Goal: Task Accomplishment & Management: Manage account settings

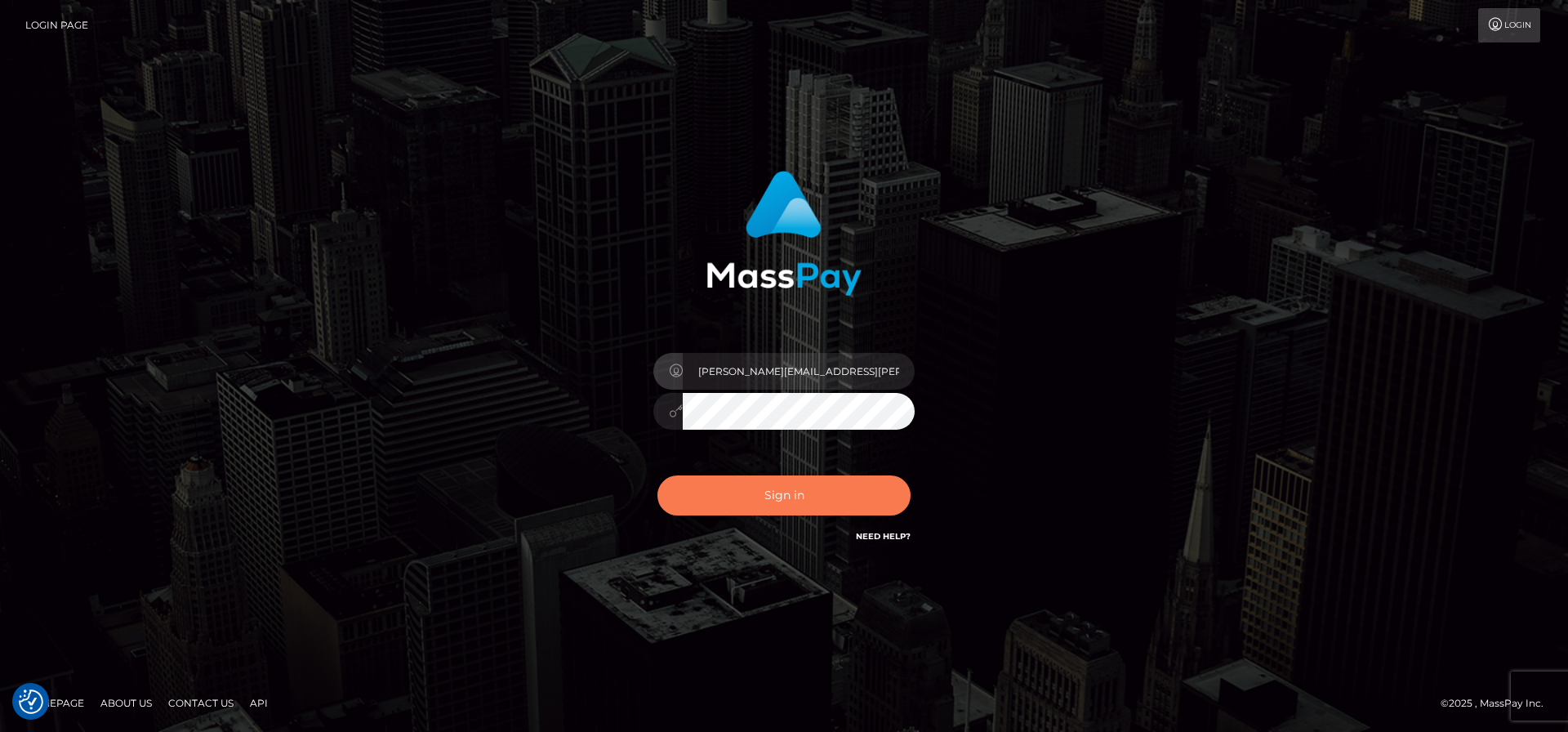
click at [814, 495] on button "Sign in" at bounding box center [784, 495] width 253 height 40
type input "[PERSON_NAME][EMAIL_ADDRESS][PERSON_NAME]"
click at [778, 497] on button "Sign in" at bounding box center [784, 495] width 253 height 40
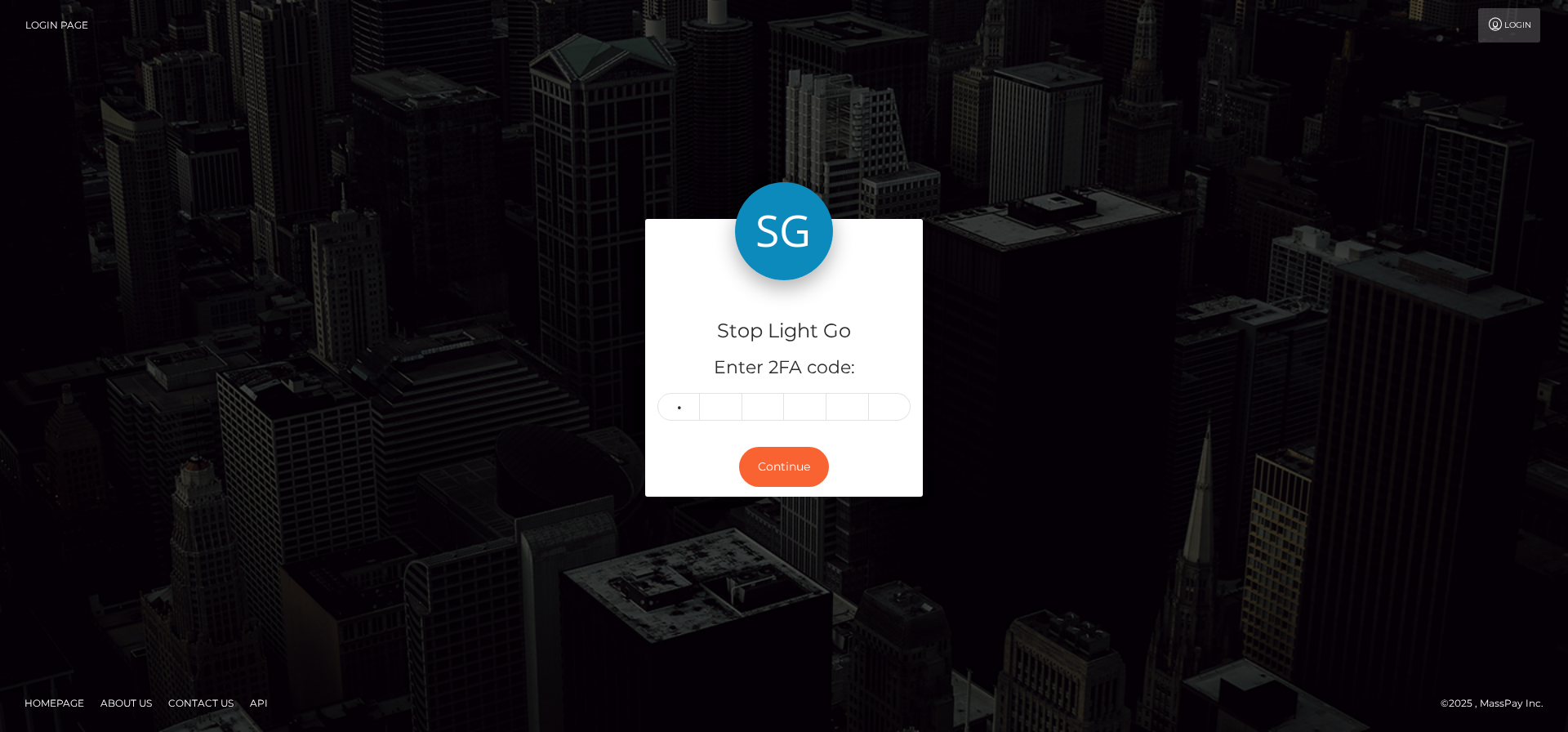
type input "5"
type input "7"
type input "2"
type input "5"
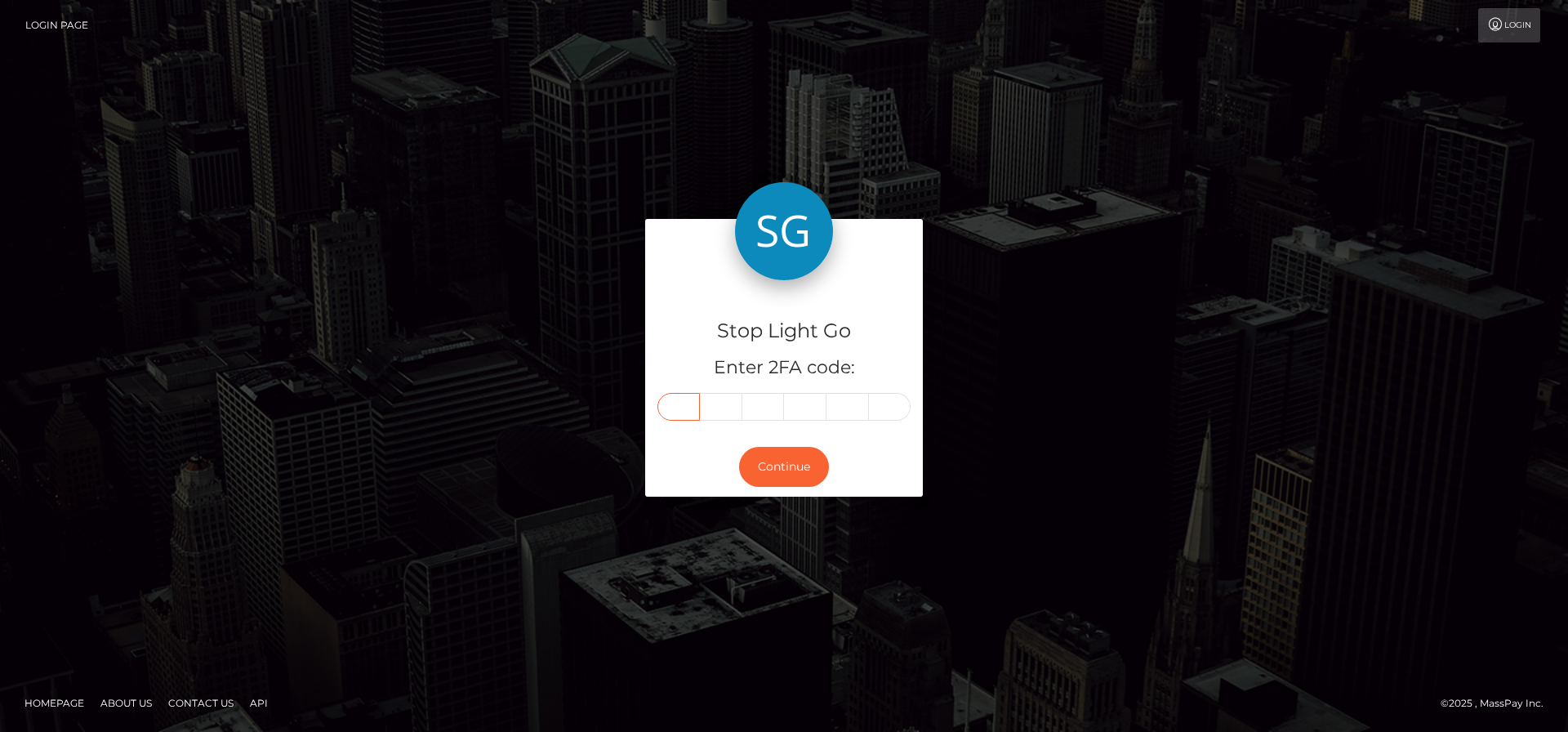
type input "5"
type input "7"
type input "0"
type input "2"
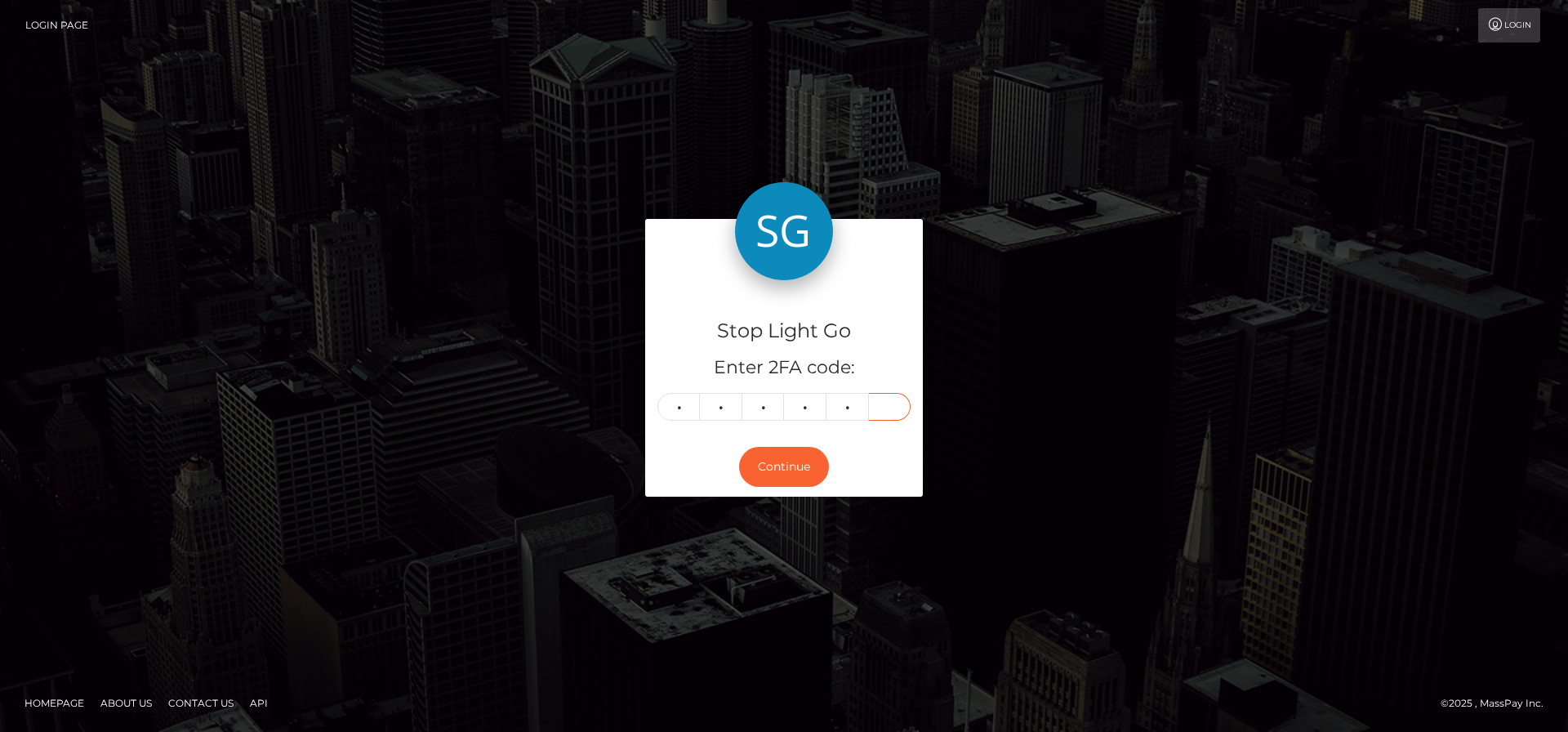
type input "5"
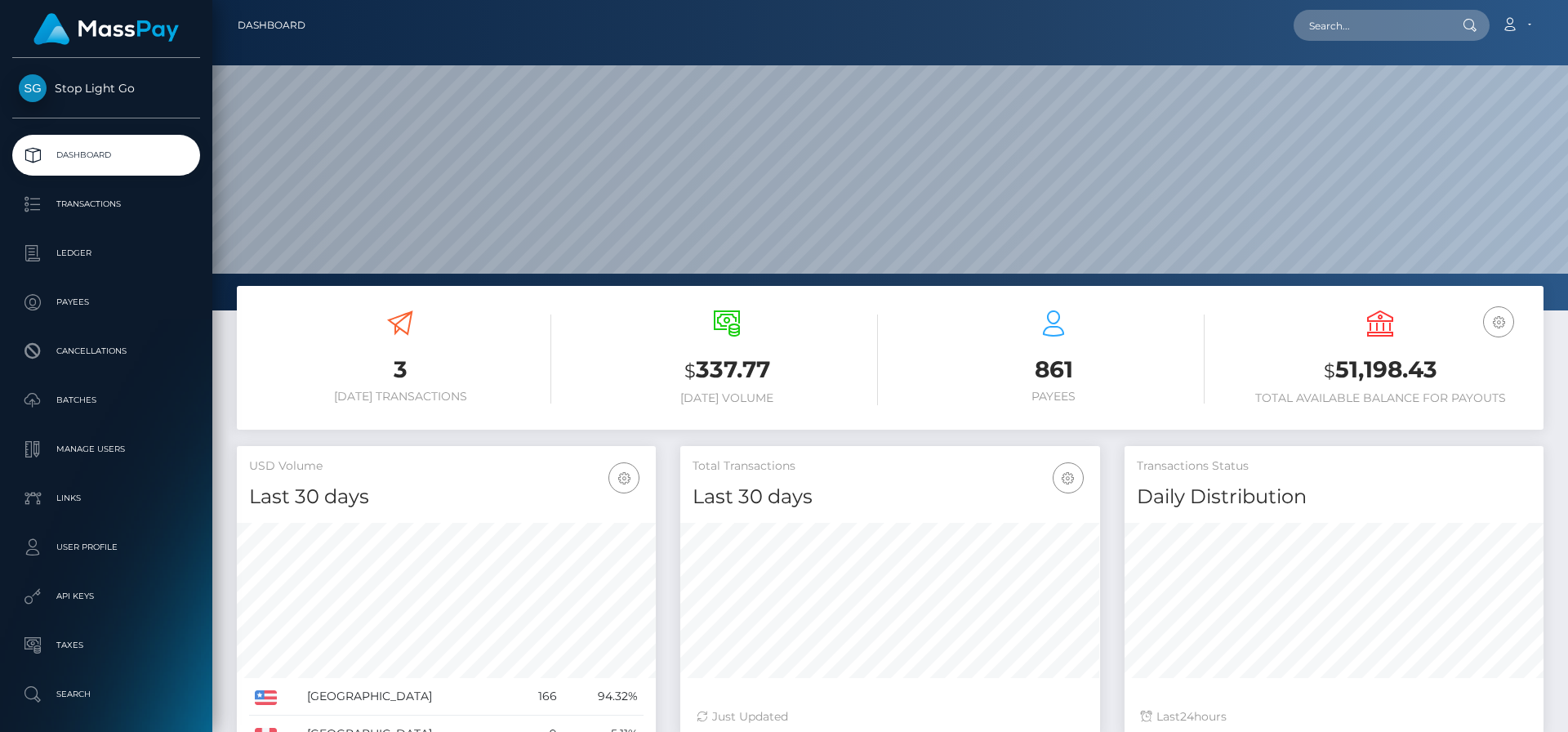
scroll to position [290, 420]
click at [100, 205] on p "Transactions" at bounding box center [106, 205] width 175 height 25
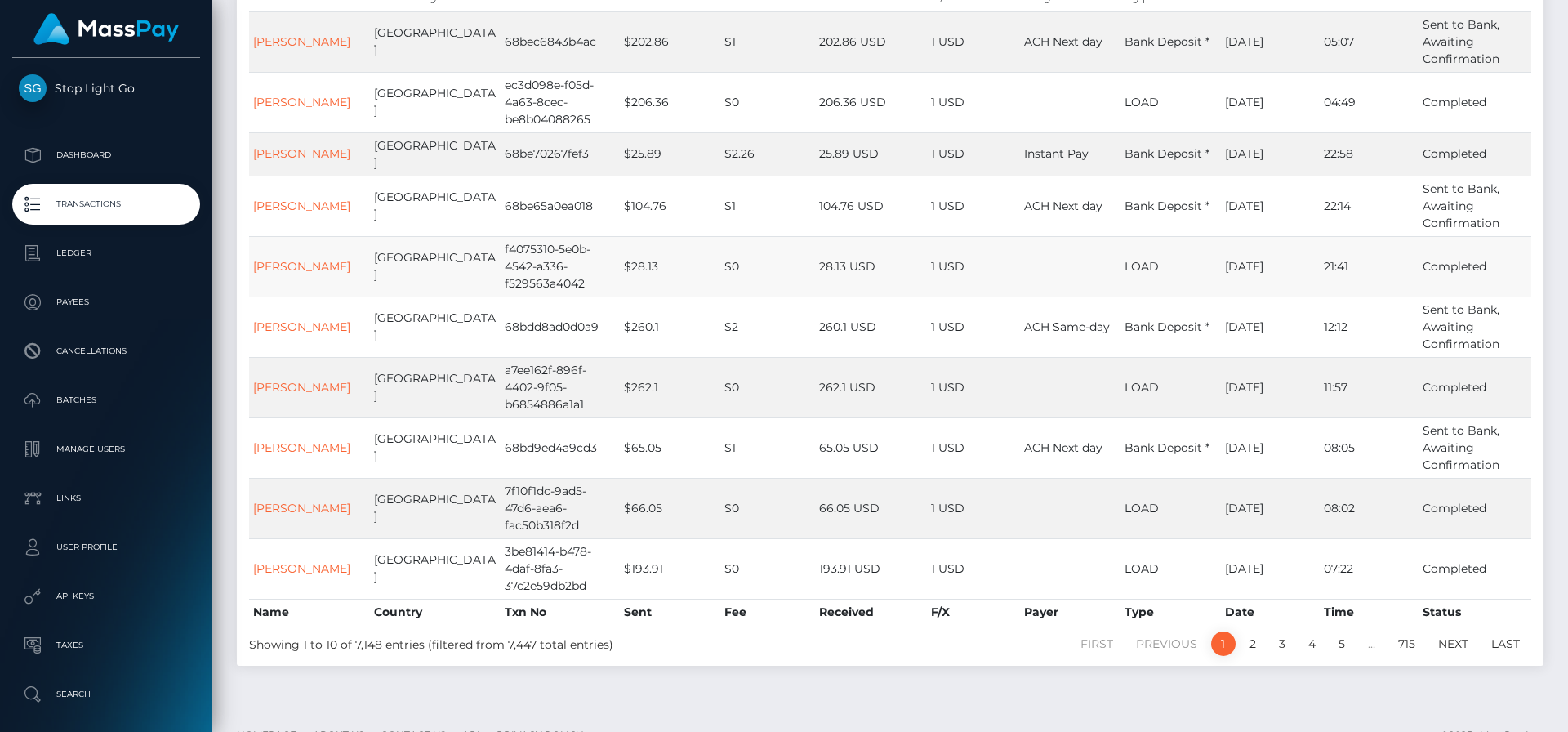
scroll to position [245, 0]
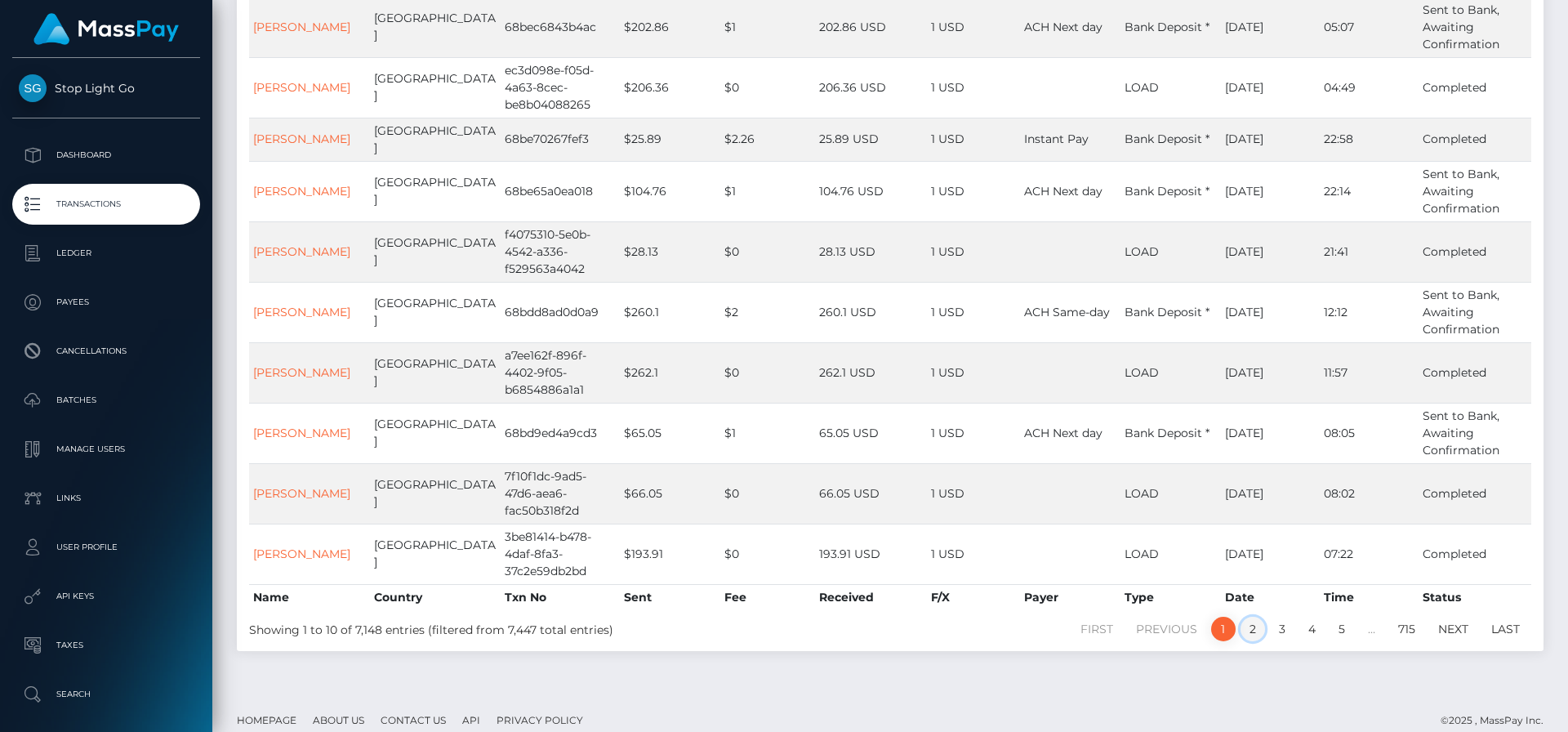
click at [1248, 617] on link "2" at bounding box center [1253, 630] width 25 height 25
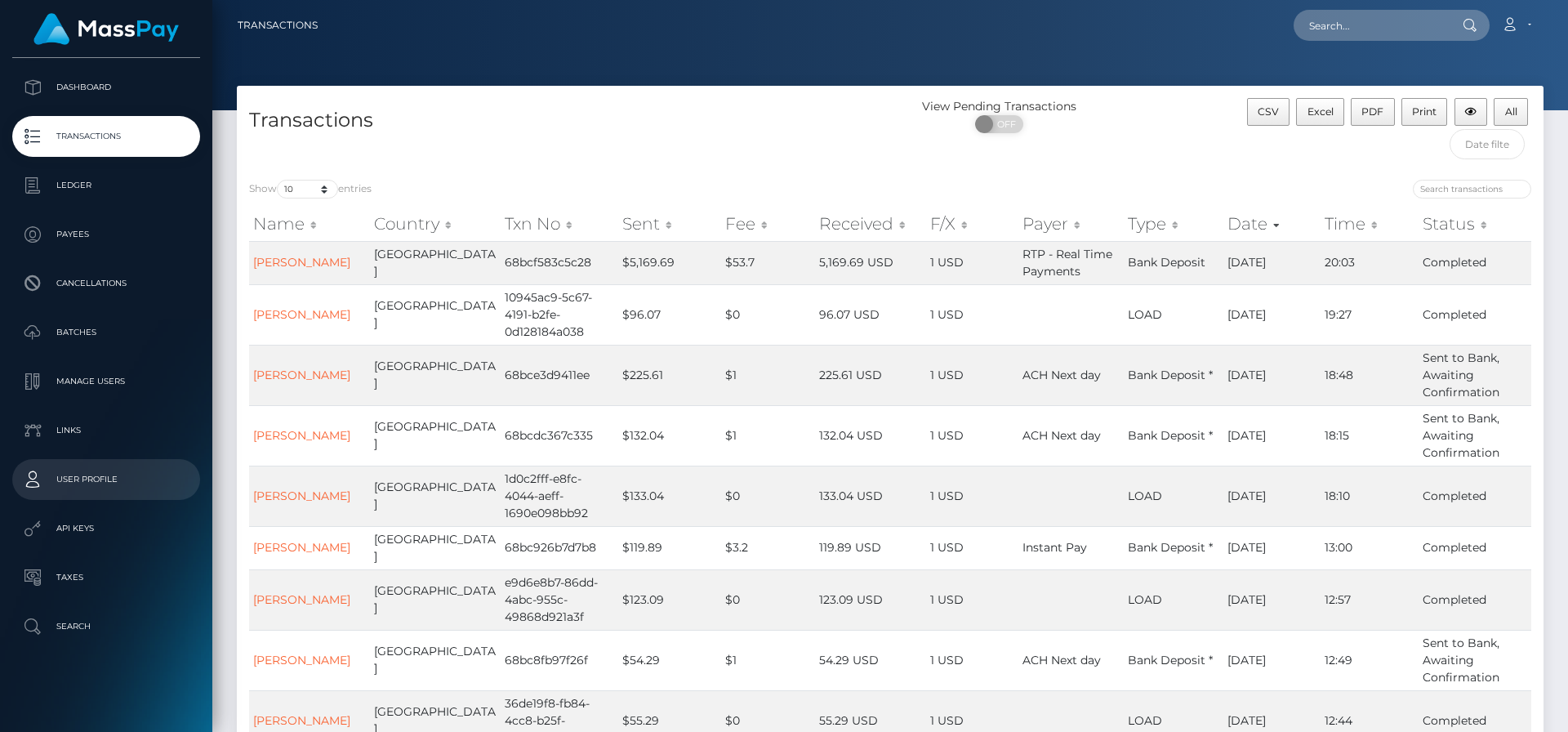
scroll to position [55, 0]
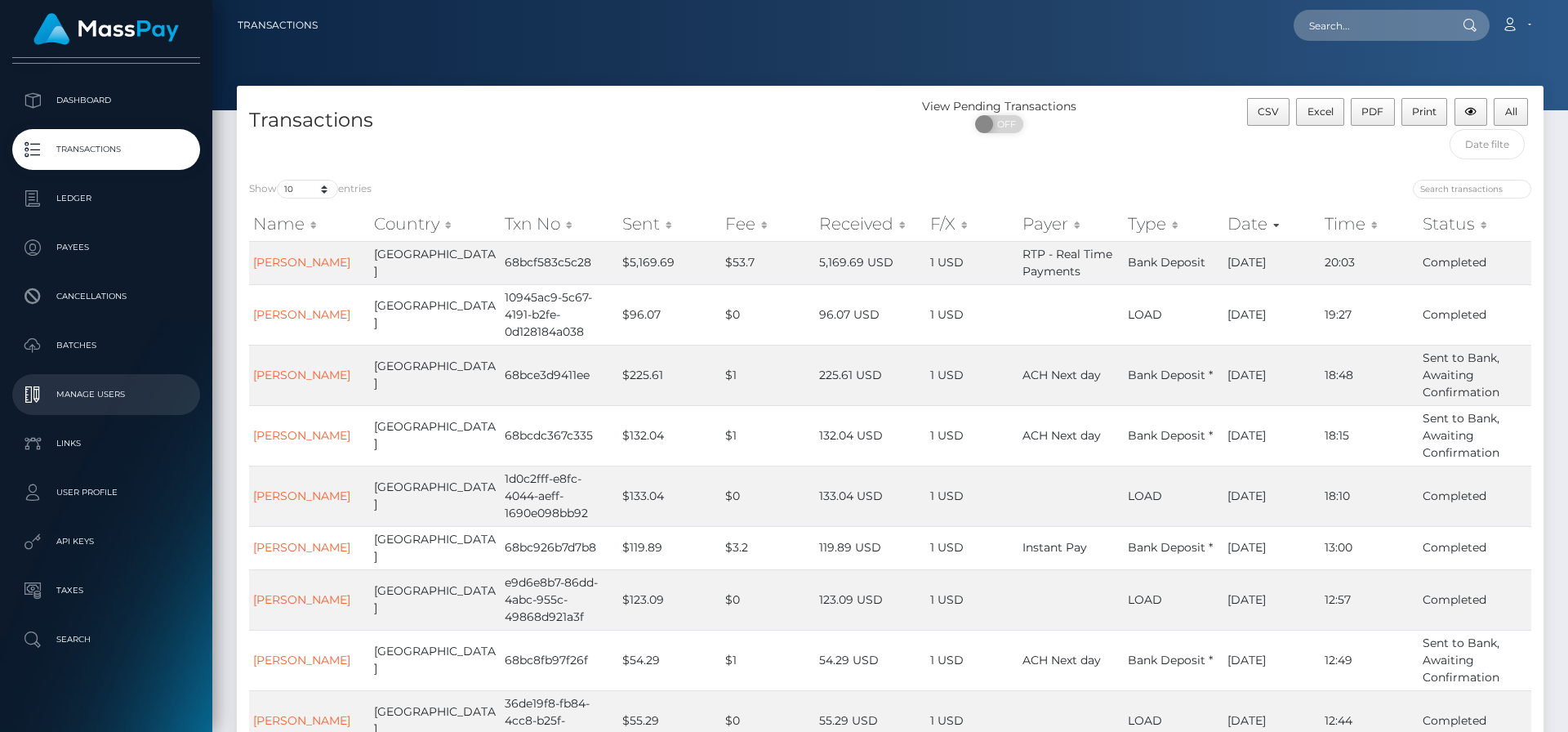
click at [28, 391] on p "Manage Users" at bounding box center [106, 395] width 175 height 25
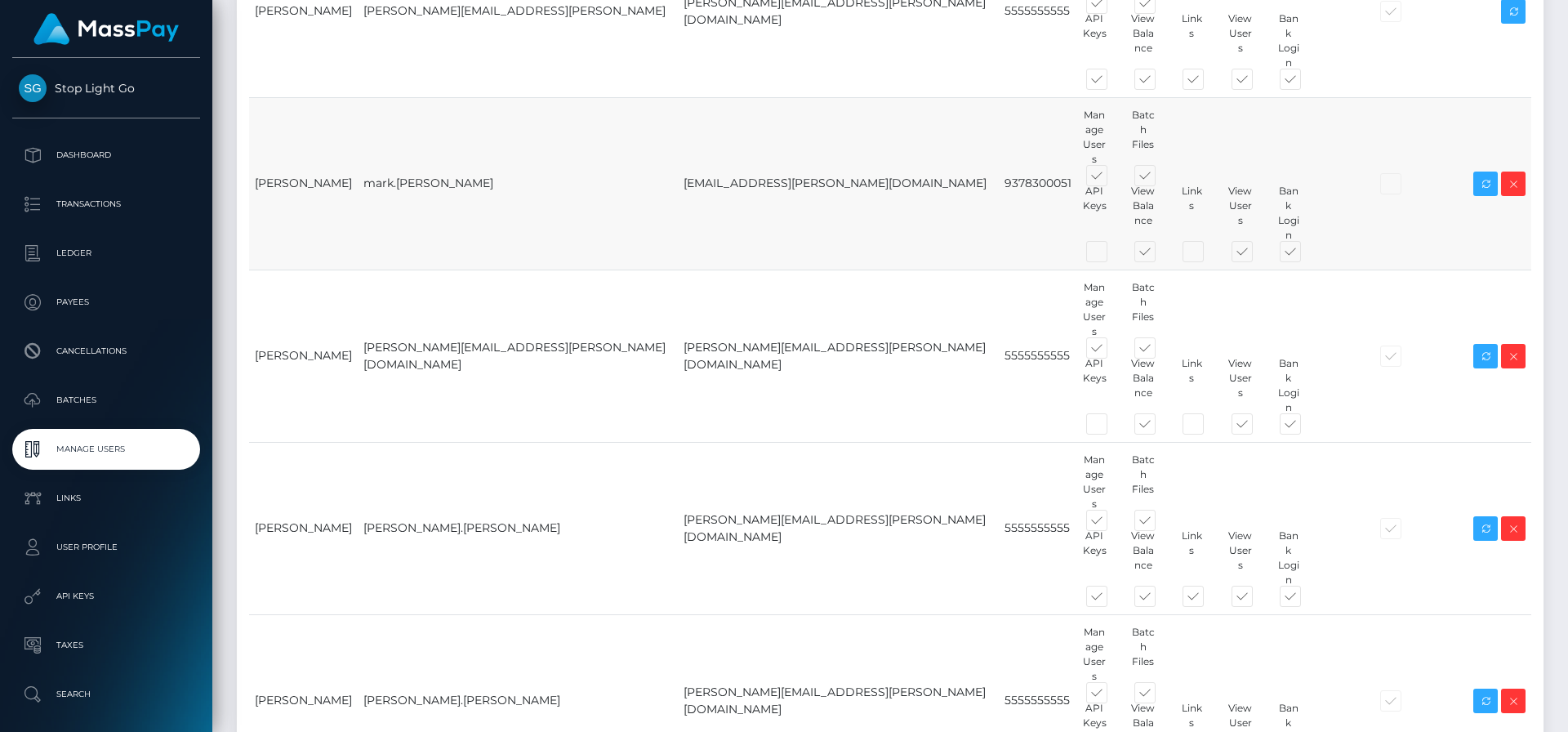
scroll to position [476, 0]
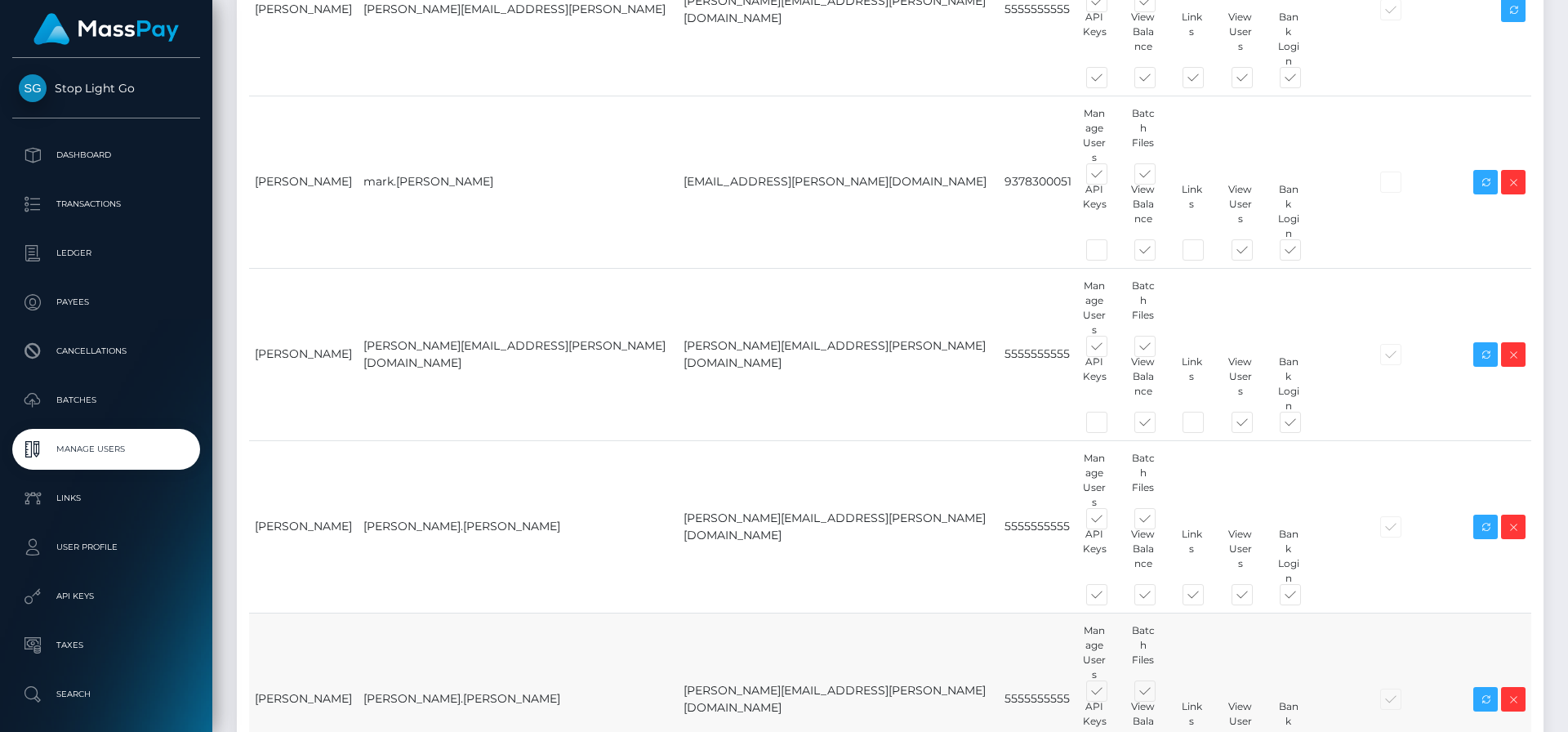
drag, startPoint x: 990, startPoint y: 414, endPoint x: 1000, endPoint y: 430, distance: 18.9
click at [1112, 695] on span at bounding box center [1112, 695] width 0 height 0
click at [1112, 695] on input "checkbox" at bounding box center [1117, 700] width 11 height 11
checkbox input "false"
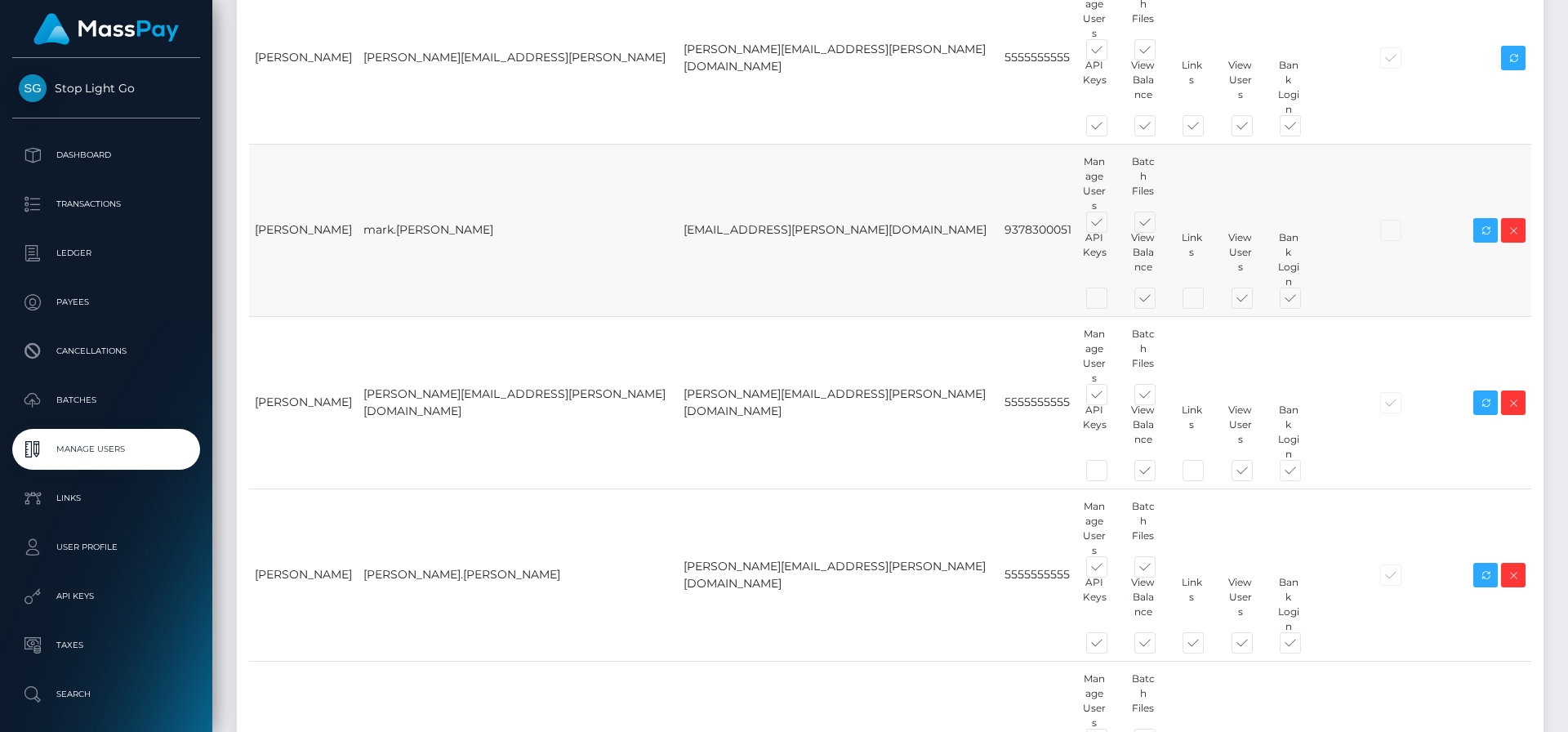
scroll to position [431, 0]
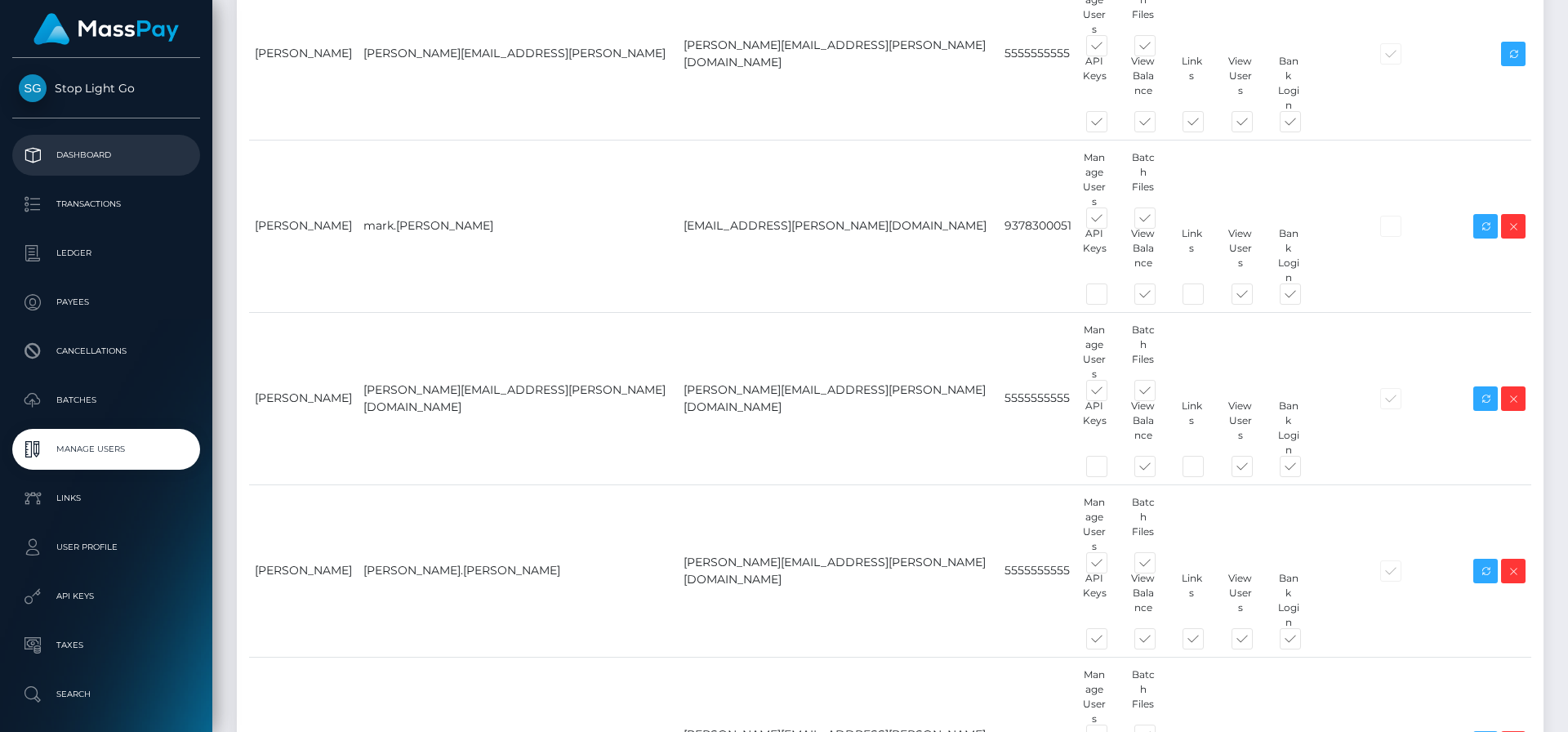
click at [87, 153] on p "Dashboard" at bounding box center [106, 156] width 175 height 25
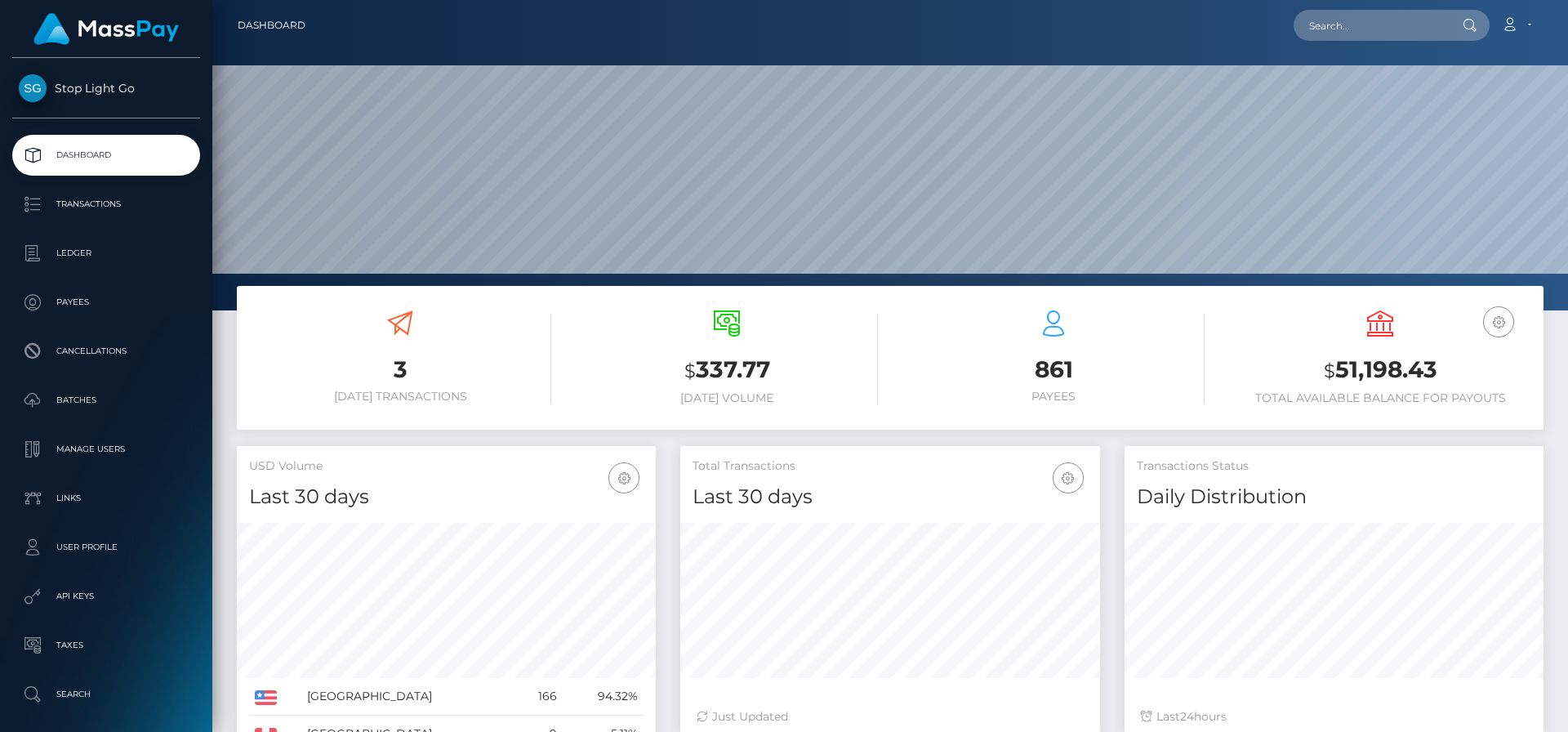
scroll to position [290, 420]
